Goal: Navigation & Orientation: Find specific page/section

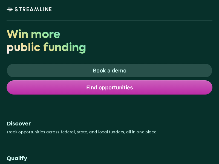
scroll to position [3, 0]
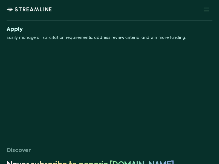
scroll to position [3, 0]
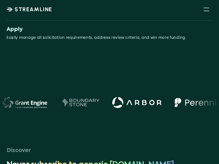
scroll to position [4, 0]
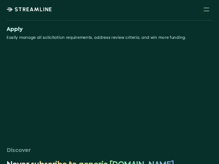
scroll to position [4, 0]
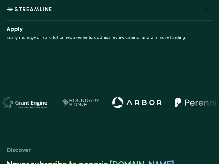
scroll to position [14, 0]
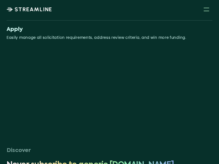
scroll to position [14, 0]
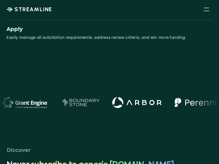
scroll to position [27, 0]
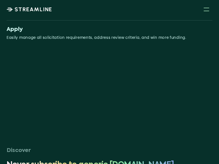
scroll to position [27, 0]
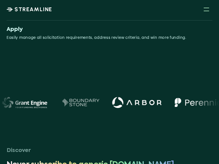
scroll to position [36, 0]
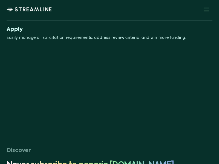
scroll to position [36, 0]
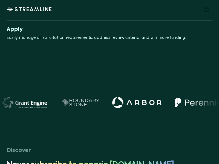
scroll to position [52, 0]
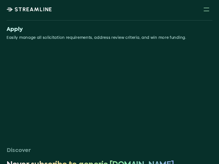
scroll to position [52, 0]
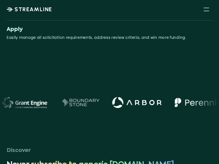
scroll to position [64, 0]
